Goal: Complete application form

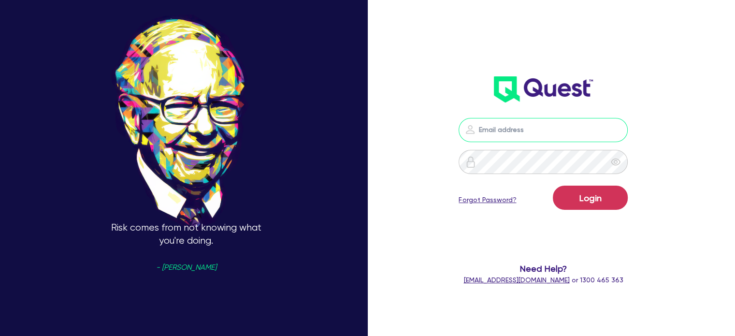
click at [514, 122] on input "email" at bounding box center [543, 130] width 169 height 24
type input "[EMAIL_ADDRESS][PERSON_NAME][DOMAIN_NAME]"
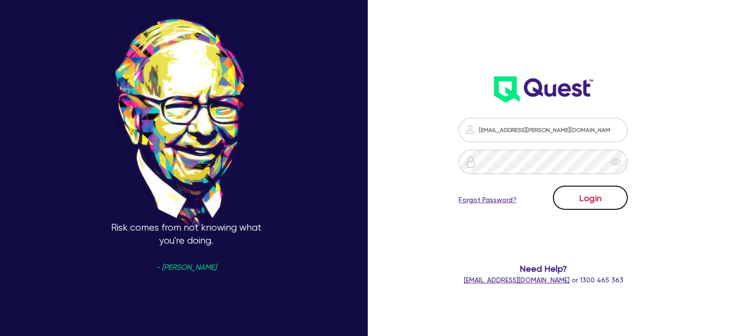
click at [590, 200] on button "Login" at bounding box center [590, 198] width 75 height 24
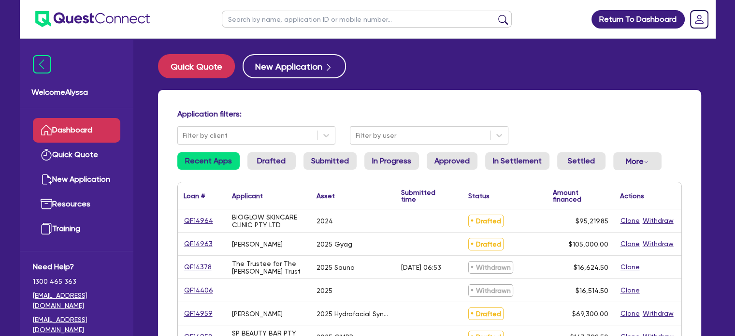
click at [281, 19] on input "text" at bounding box center [367, 19] width 290 height 17
type input "[DEMOGRAPHIC_DATA]"
click at [495, 15] on button "submit" at bounding box center [502, 22] width 15 height 14
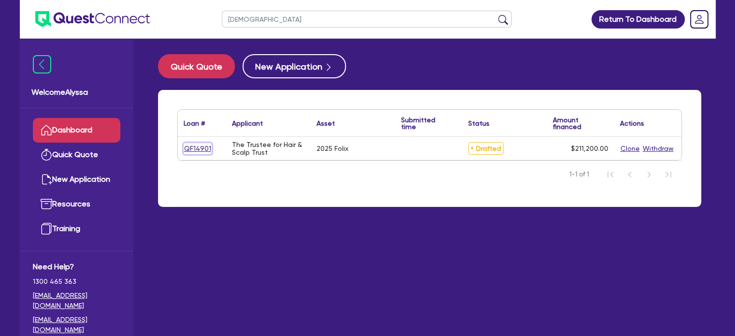
click at [197, 146] on link "QF14901" at bounding box center [198, 148] width 28 height 11
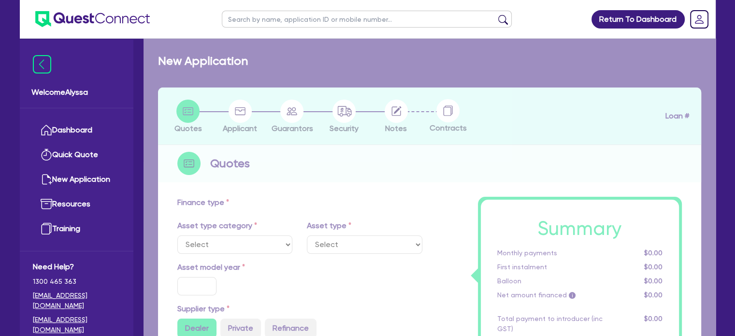
select select "TERTIARY_ASSETS"
type input "2025"
radio input "true"
type input "211,200"
type input "13"
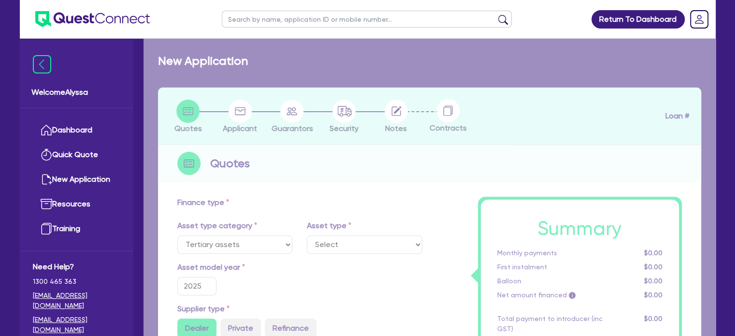
select select "BEAUTY_EQUIPMENT"
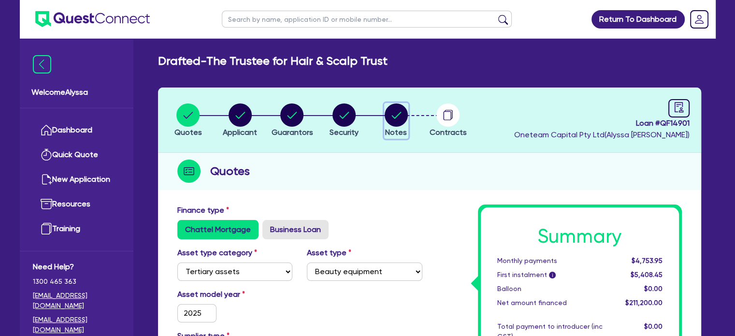
click at [385, 120] on icon "button" at bounding box center [396, 114] width 23 height 23
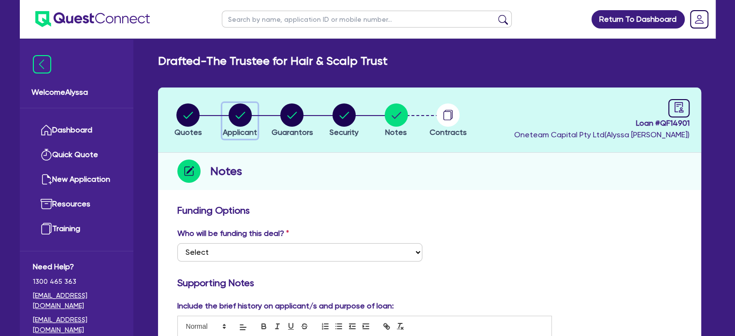
click at [243, 116] on circle "button" at bounding box center [240, 114] width 23 height 23
select select "TRUST"
select select "INDIVIDUAL"
select select "HEALTH_BEAUTY"
select select "HAIR_BEAUTY_SALONS"
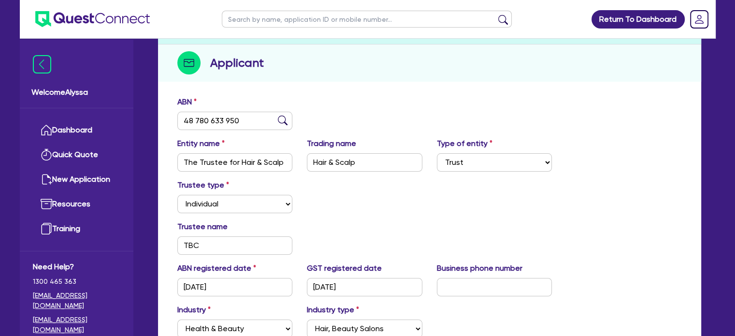
scroll to position [2, 0]
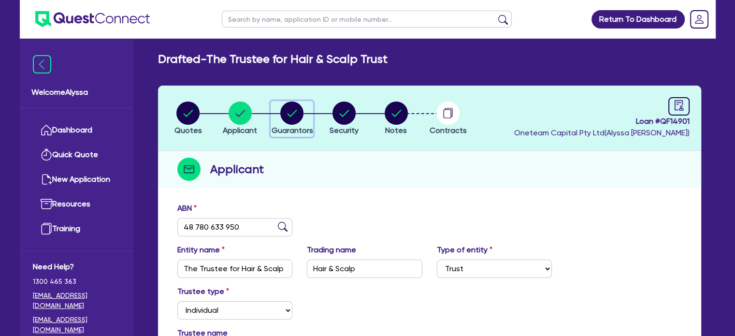
click at [294, 116] on circle "button" at bounding box center [291, 113] width 23 height 23
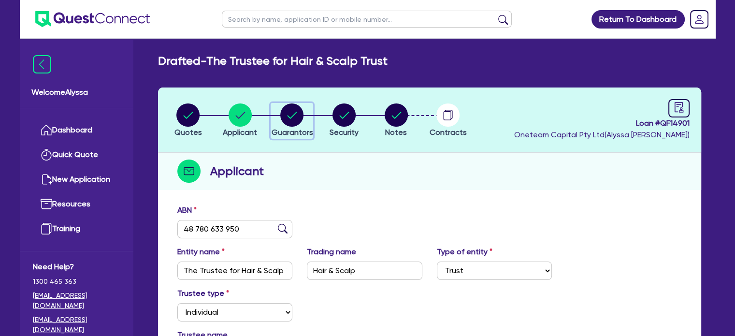
select select "MRS"
select select "VIC"
select select "MARRIED"
select select "MR"
select select "VIC"
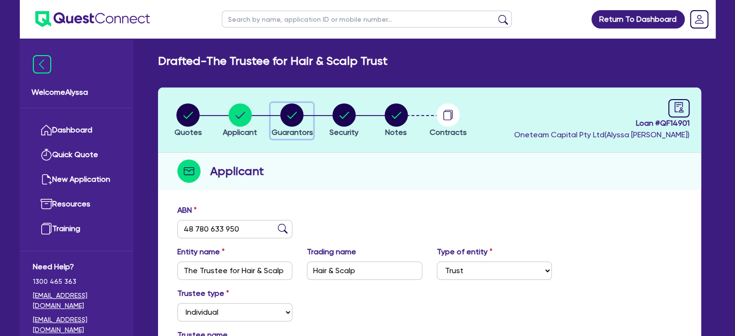
select select "MARRIED"
select select "INVESTMENT_PROPERTY"
select select "VEHICLE"
select select "INVESTMENT_PROPERTY_LOAN"
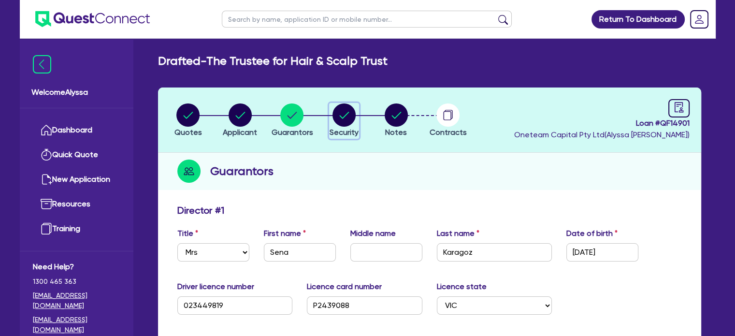
click at [333, 117] on icon "button" at bounding box center [344, 114] width 23 height 23
select select "TERTIARY_ASSETS"
select select "BEAUTY_EQUIPMENT"
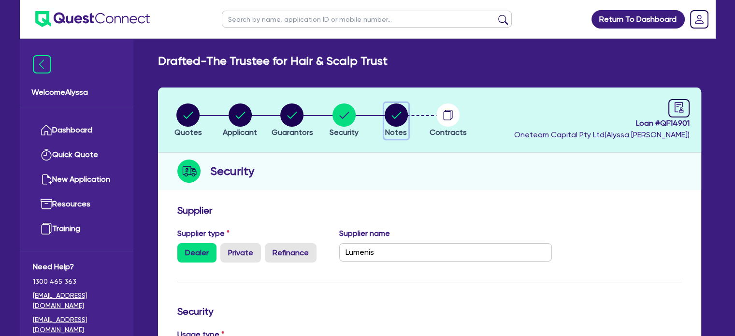
click at [393, 115] on circle "button" at bounding box center [396, 114] width 23 height 23
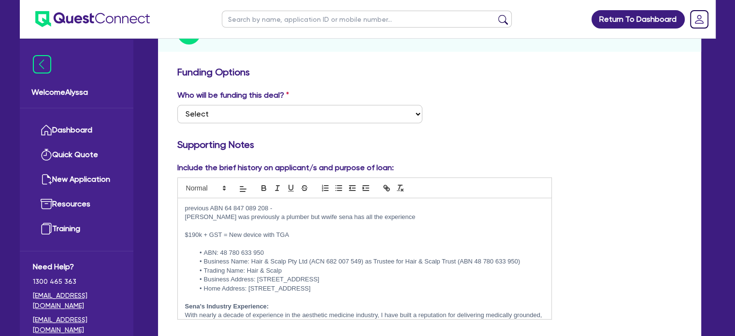
scroll to position [159, 0]
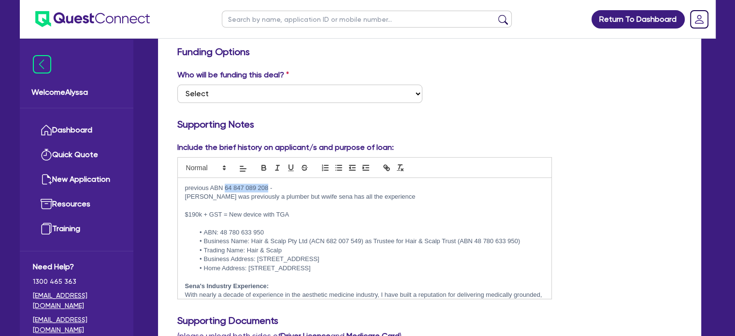
drag, startPoint x: 269, startPoint y: 183, endPoint x: 226, endPoint y: 181, distance: 43.0
click at [226, 181] on div "previous ABN 64 847 089 208 - [GEOGRAPHIC_DATA] was previously a plumber but ww…" at bounding box center [365, 238] width 374 height 121
copy p "64 847 089 208"
drag, startPoint x: 374, startPoint y: 266, endPoint x: 273, endPoint y: 274, distance: 100.8
click at [273, 274] on div "previous ABN 64 847 089 208 - [GEOGRAPHIC_DATA] was previously a plumber but ww…" at bounding box center [365, 238] width 374 height 121
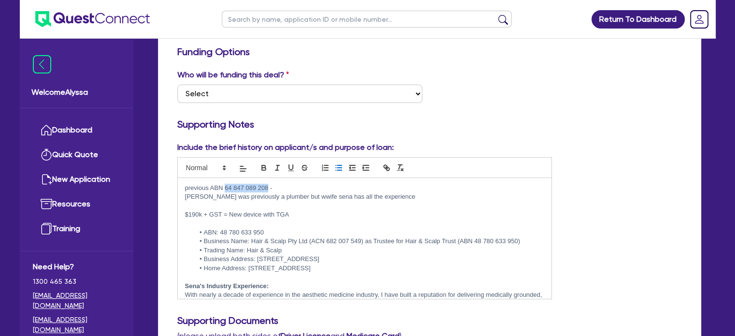
drag, startPoint x: 364, startPoint y: 255, endPoint x: 258, endPoint y: 255, distance: 106.3
click at [258, 255] on li "Business Address: [STREET_ADDRESS]" at bounding box center [369, 259] width 350 height 9
copy li "[STREET_ADDRESS]"
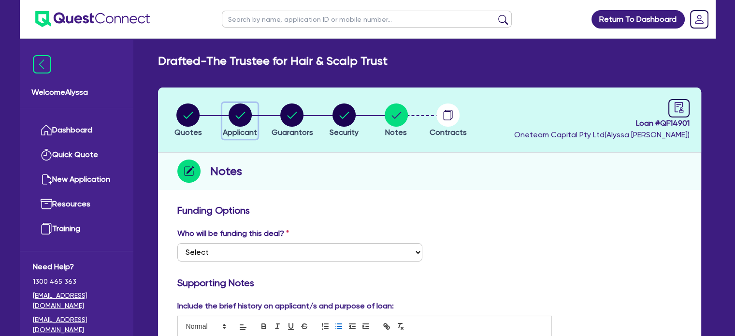
click at [232, 114] on circle "button" at bounding box center [240, 114] width 23 height 23
select select "TRUST"
select select "INDIVIDUAL"
select select "HEALTH_BEAUTY"
select select "HAIR_BEAUTY_SALONS"
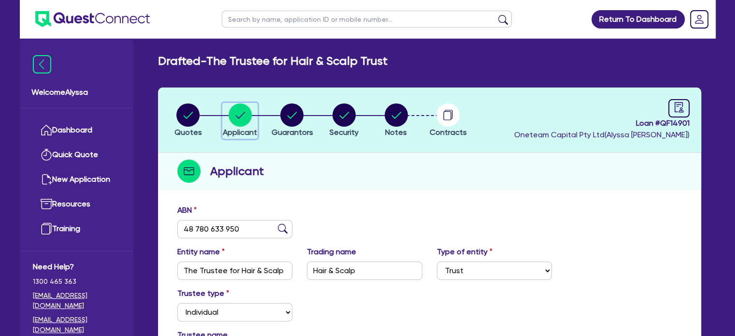
scroll to position [222, 0]
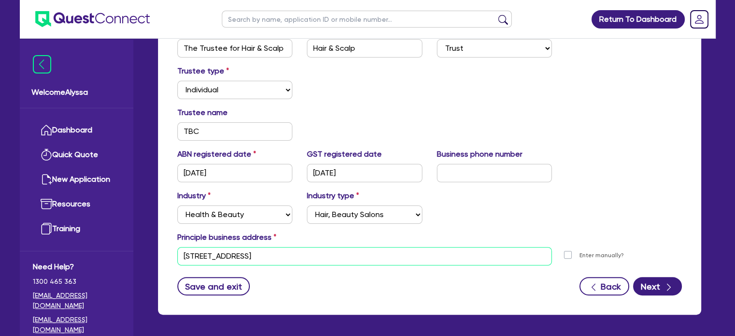
drag, startPoint x: 308, startPoint y: 254, endPoint x: 150, endPoint y: 259, distance: 158.1
click at [150, 259] on div "Drafted - The Trustee for Hair & Scalp Trust Quotes Applicant [GEOGRAPHIC_DATA]…" at bounding box center [430, 79] width 572 height 495
paste input "[STREET_ADDRESS]"
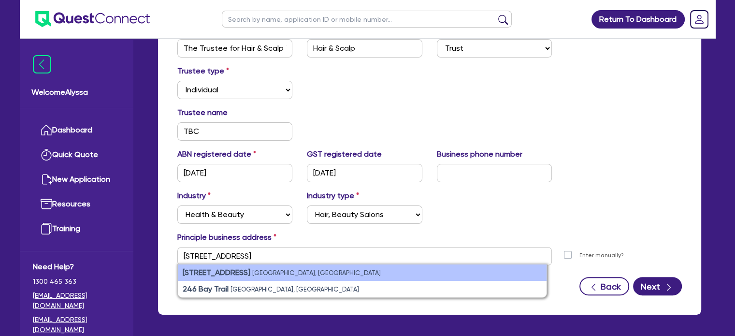
click at [275, 272] on small "[GEOGRAPHIC_DATA], [GEOGRAPHIC_DATA]" at bounding box center [316, 272] width 129 height 7
type input "[STREET_ADDRESS]"
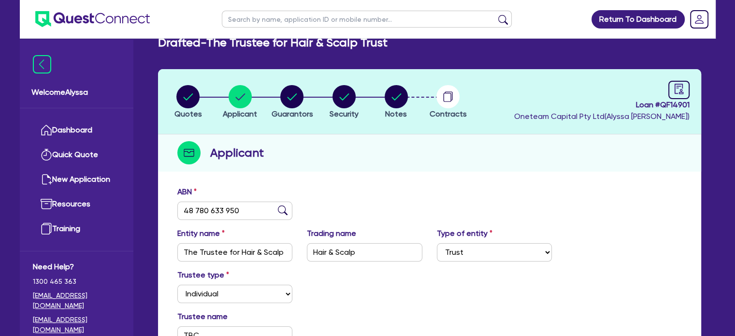
scroll to position [0, 0]
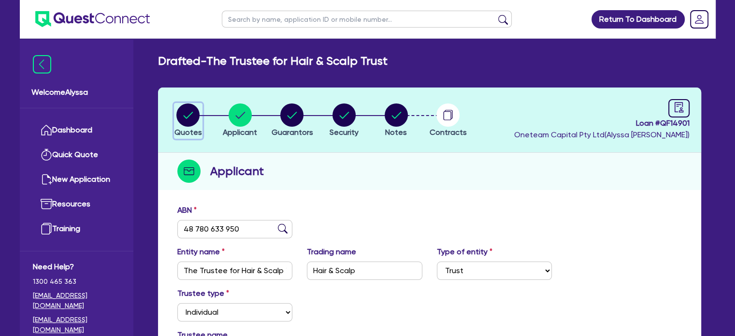
click at [191, 117] on circle "button" at bounding box center [187, 114] width 23 height 23
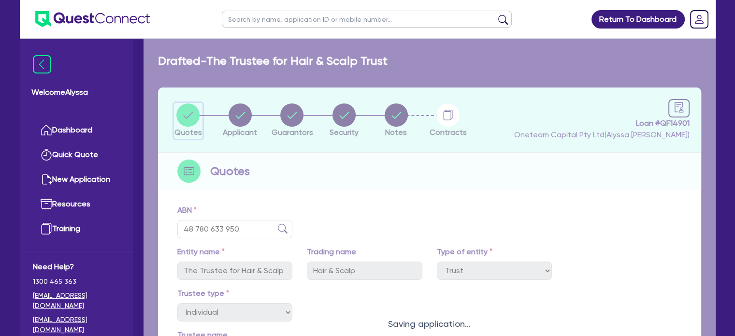
select select "TERTIARY_ASSETS"
select select "BEAUTY_EQUIPMENT"
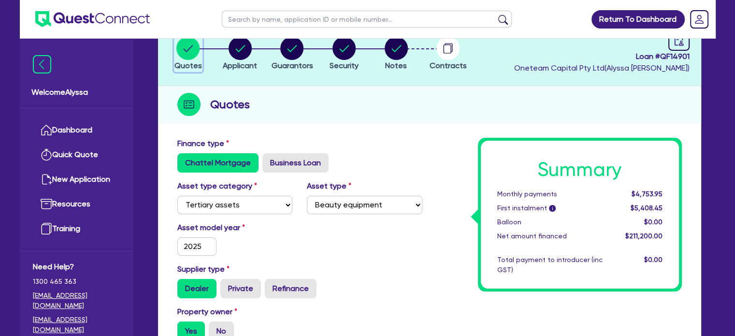
scroll to position [58, 0]
